Goal: Information Seeking & Learning: Find specific fact

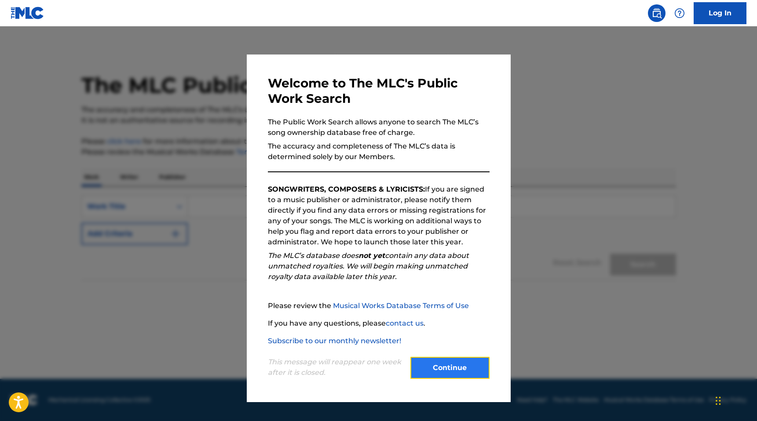
click at [435, 361] on button "Continue" at bounding box center [449, 368] width 79 height 22
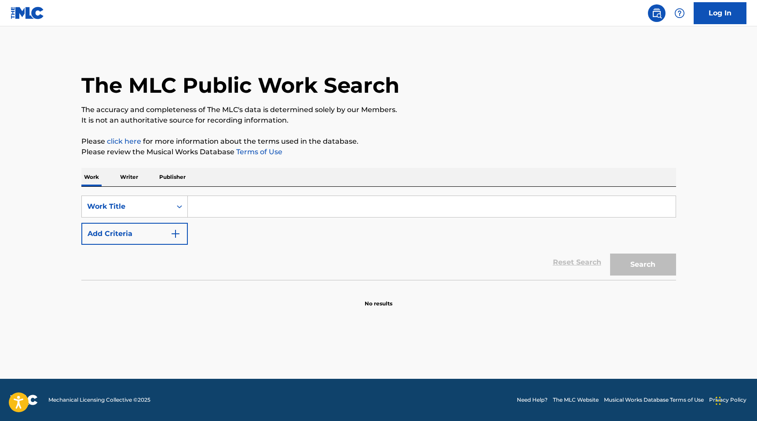
click at [289, 218] on div "SearchWithCriteria0b5a685a-a719-423c-b9b7-55ea7d9c2932 Work Title Add Criteria" at bounding box center [378, 220] width 594 height 49
click at [283, 205] on input "Search Form" at bounding box center [432, 206] width 488 height 21
click at [610, 254] on button "Search" at bounding box center [643, 265] width 66 height 22
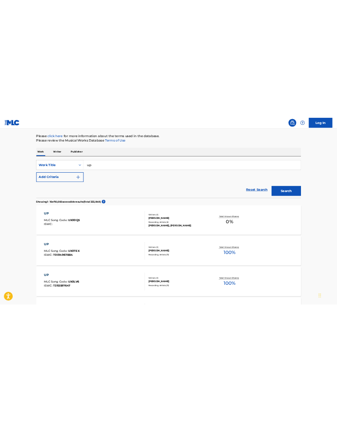
scroll to position [79, 0]
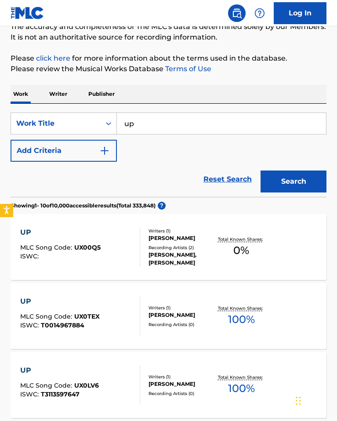
click at [204, 136] on div "SearchWithCriteria0b5a685a-a719-423c-b9b7-55ea7d9c2932 Work Title up Add Criter…" at bounding box center [169, 137] width 316 height 49
click at [196, 125] on input "up" at bounding box center [221, 123] width 209 height 21
type input "u"
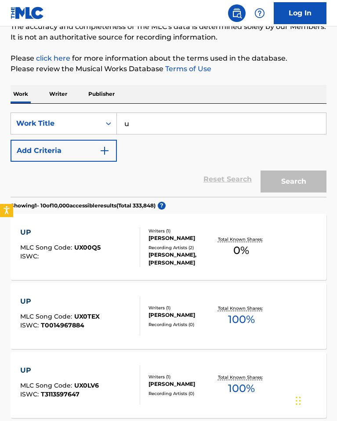
type input "up"
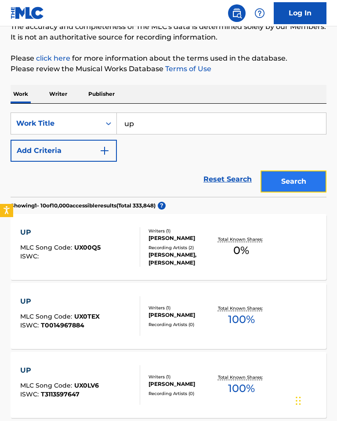
click at [284, 175] on button "Search" at bounding box center [294, 182] width 66 height 22
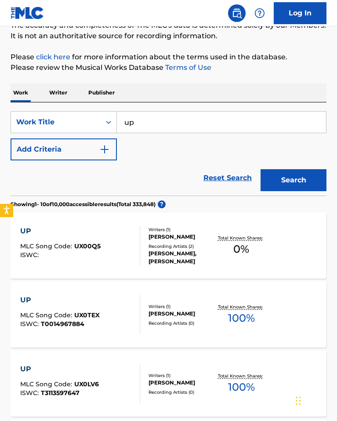
scroll to position [233, 0]
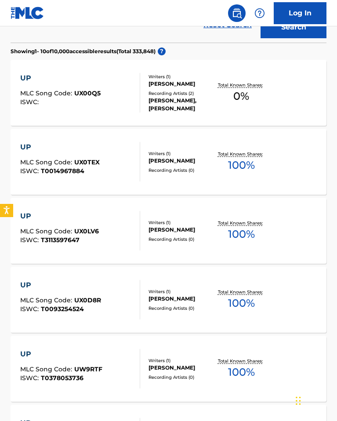
click at [158, 212] on div "UP MLC Song Code : UX0LV6 ISWC : T3113597647 Writers ( 1 ) [PERSON_NAME] Record…" at bounding box center [169, 231] width 316 height 66
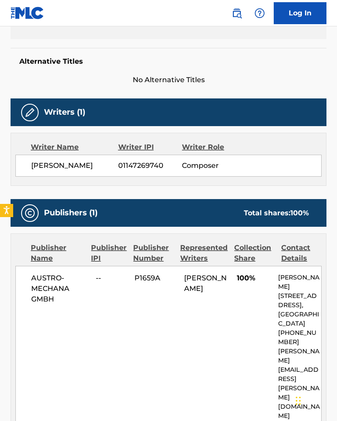
scroll to position [205, 0]
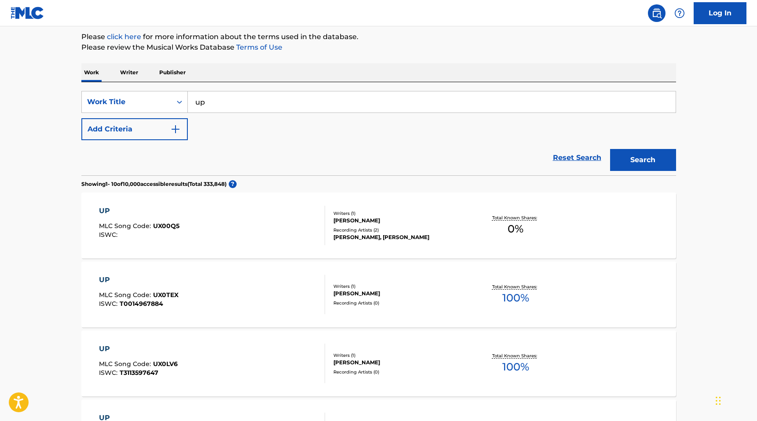
scroll to position [102, 0]
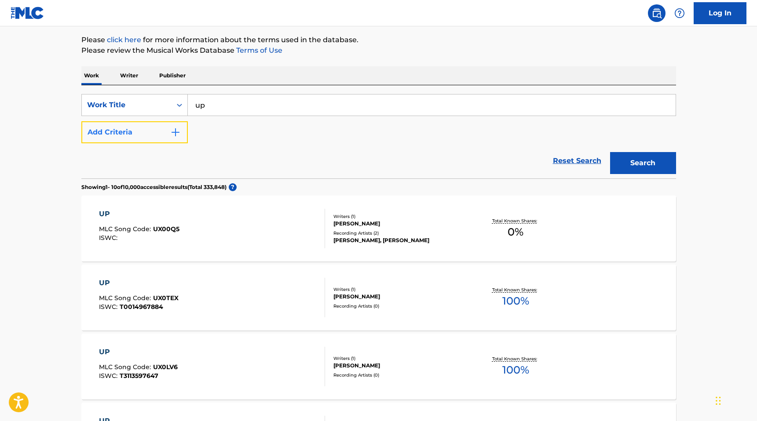
click at [132, 133] on button "Add Criteria" at bounding box center [134, 132] width 106 height 22
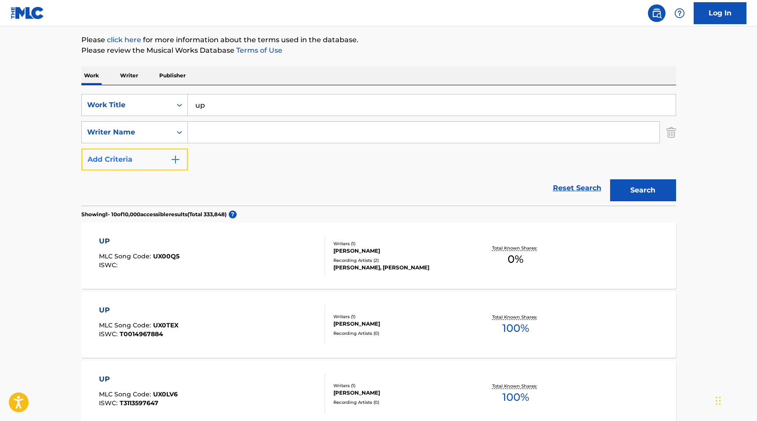
click at [144, 162] on button "Add Criteria" at bounding box center [134, 160] width 106 height 22
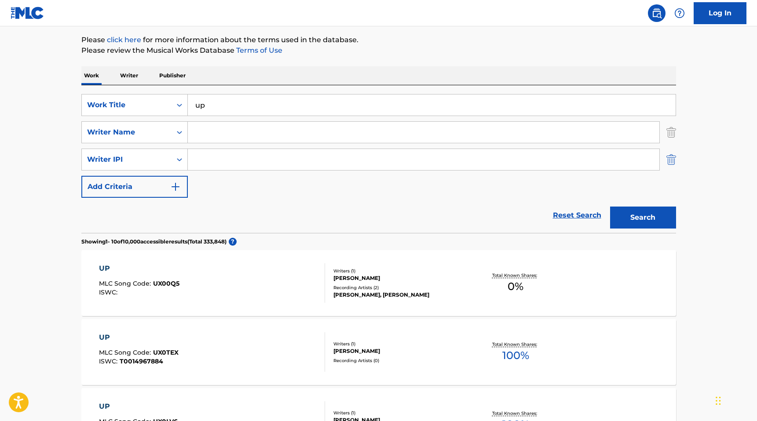
click at [674, 158] on img "Search Form" at bounding box center [671, 160] width 10 height 22
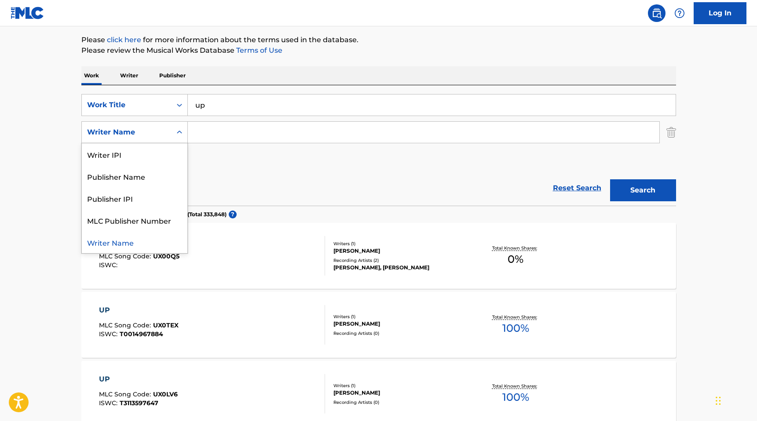
click at [140, 131] on div "Writer Name" at bounding box center [126, 132] width 79 height 11
click at [111, 176] on div "Publisher Name" at bounding box center [135, 176] width 106 height 22
